Goal: Transaction & Acquisition: Purchase product/service

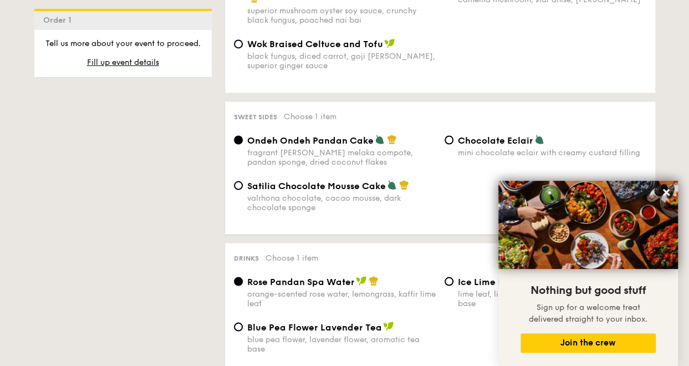
scroll to position [998, 0]
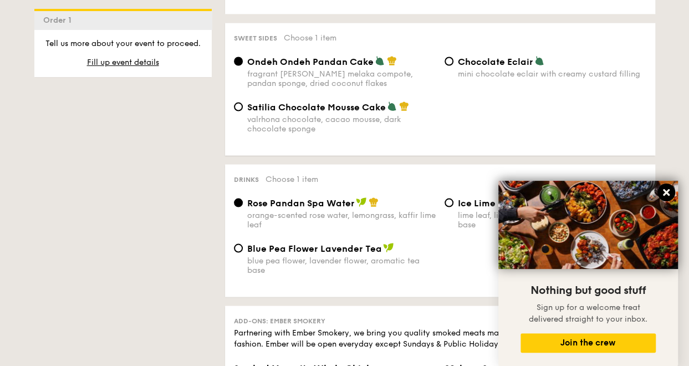
click at [662, 192] on icon at bounding box center [666, 192] width 10 height 10
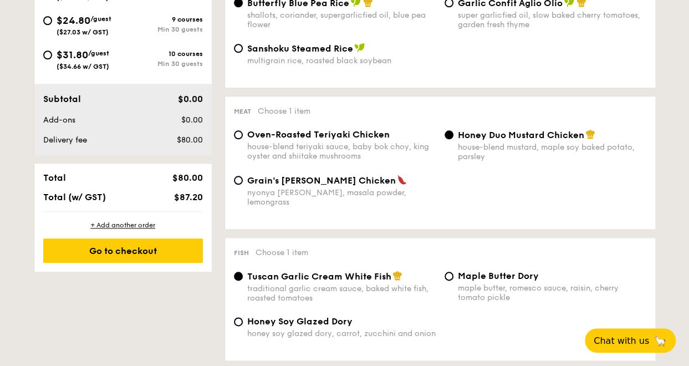
scroll to position [277, 0]
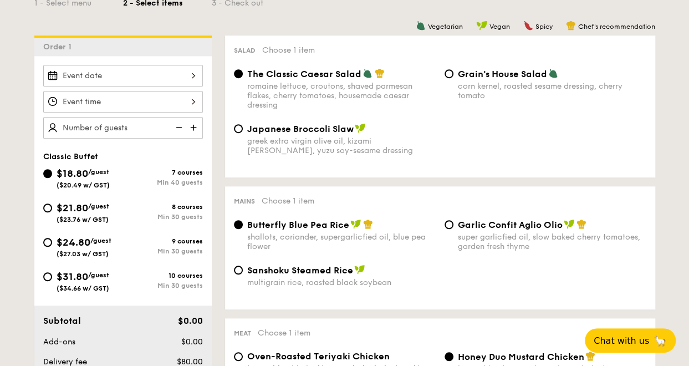
click at [95, 210] on div "$21.80 /guest ($23.76 w/ GST)" at bounding box center [83, 211] width 53 height 23
click at [52, 210] on input "$21.80 /guest ($23.76 w/ GST) 8 courses Min 30 guests" at bounding box center [47, 207] width 9 height 9
radio input "true"
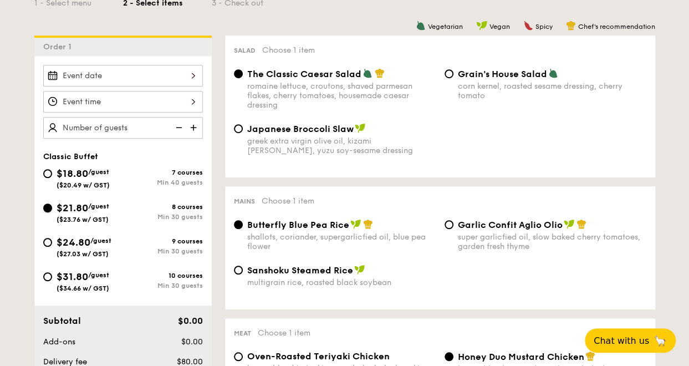
radio input "true"
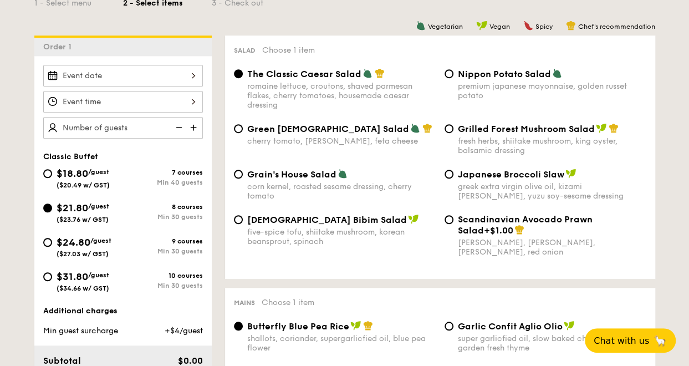
click at [95, 210] on div "$21.80 /guest ($23.76 w/ GST)" at bounding box center [83, 211] width 53 height 23
click at [52, 210] on input "$21.80 /guest ($23.76 w/ GST) 8 courses Min 30 guests" at bounding box center [47, 207] width 9 height 9
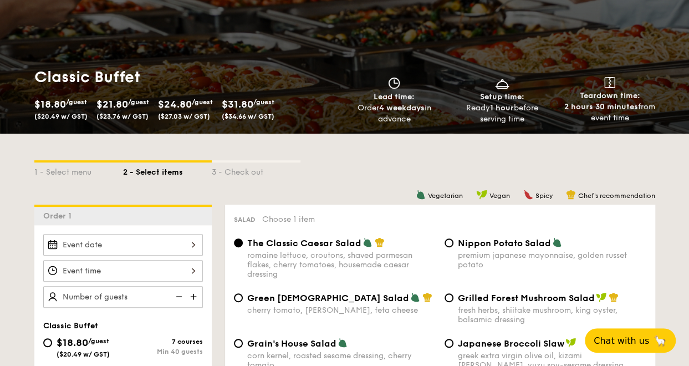
scroll to position [0, 0]
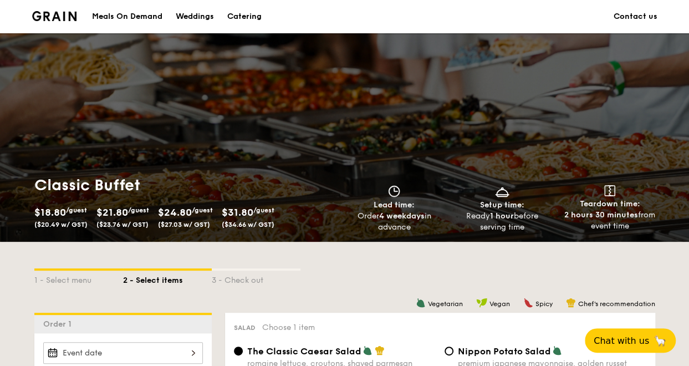
click at [249, 6] on div "Catering" at bounding box center [244, 16] width 34 height 33
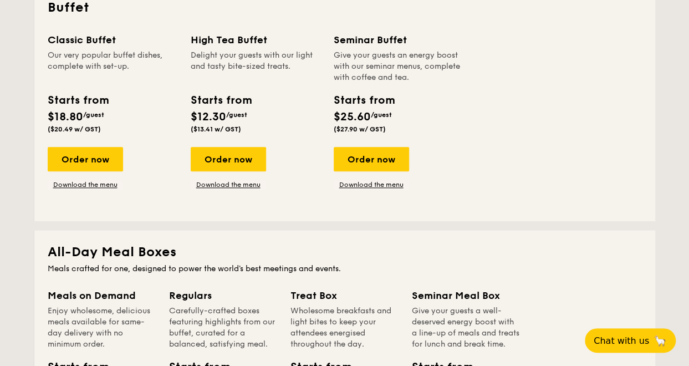
scroll to position [554, 0]
